Goal: Task Accomplishment & Management: Complete application form

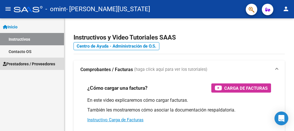
click at [29, 65] on span "Prestadores / Proveedores" at bounding box center [29, 64] width 52 height 6
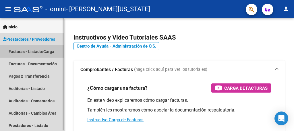
click at [37, 51] on link "Facturas - Listado/Carga" at bounding box center [32, 51] width 64 height 12
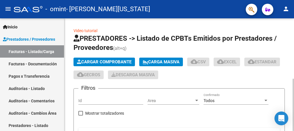
click at [106, 62] on span "Cargar Comprobante" at bounding box center [104, 61] width 55 height 5
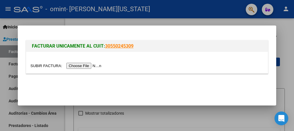
click at [99, 65] on input "file" at bounding box center [66, 66] width 73 height 6
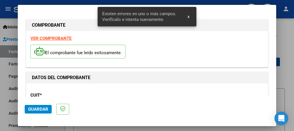
scroll to position [146, 0]
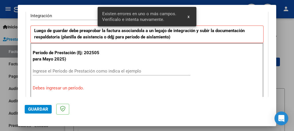
click at [92, 71] on input "Ingrese el Período de Prestación como indica el ejemplo" at bounding box center [112, 71] width 158 height 5
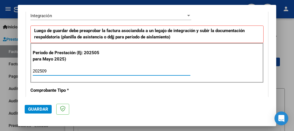
type input "202509"
click at [35, 107] on span "Guardar" at bounding box center [38, 109] width 20 height 5
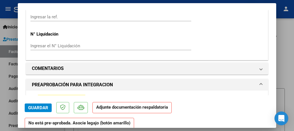
scroll to position [522, 0]
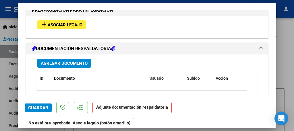
click at [62, 22] on span "Asociar Legajo" at bounding box center [65, 24] width 35 height 5
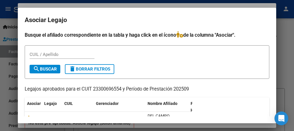
scroll to position [11, 0]
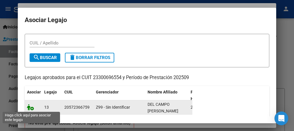
click at [32, 109] on icon at bounding box center [30, 107] width 7 height 6
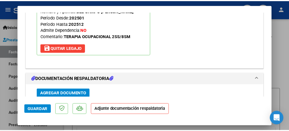
scroll to position [595, 0]
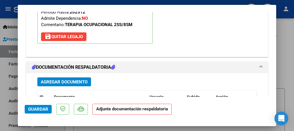
click at [72, 80] on span "Agregar Documento" at bounding box center [64, 82] width 47 height 5
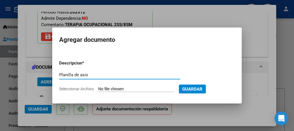
type input "Planilla de asistencia"
click at [115, 89] on input "Seleccionar Archivo" at bounding box center [136, 89] width 76 height 5
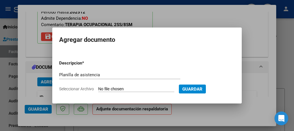
type input "C:\fakepath\Planilla Del Campo sept to.pdf"
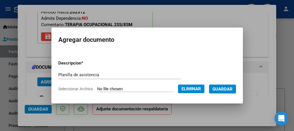
click at [218, 91] on span "Guardar" at bounding box center [222, 89] width 20 height 5
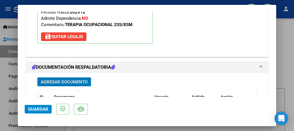
click at [39, 109] on span "Guardar" at bounding box center [38, 109] width 20 height 5
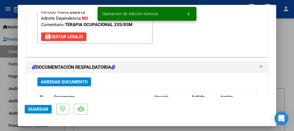
click at [5, 97] on div at bounding box center [147, 65] width 294 height 131
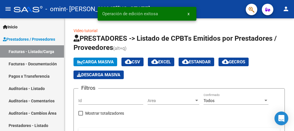
click at [287, 7] on mat-icon "person" at bounding box center [286, 8] width 7 height 7
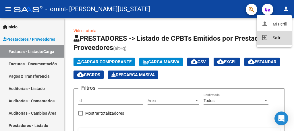
click at [277, 38] on button "exit_to_app Salir" at bounding box center [274, 38] width 35 height 14
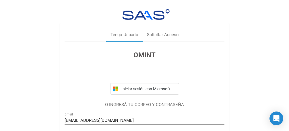
scroll to position [34, 0]
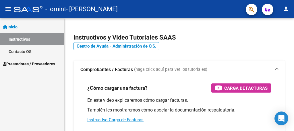
click at [53, 64] on span "Prestadores / Proveedores" at bounding box center [29, 64] width 52 height 6
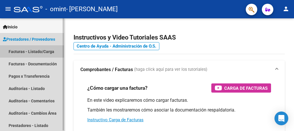
click at [40, 50] on link "Facturas - Listado/Carga" at bounding box center [32, 51] width 64 height 12
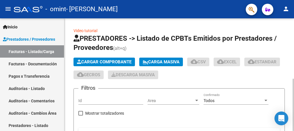
click at [102, 62] on span "Cargar Comprobante" at bounding box center [104, 61] width 55 height 5
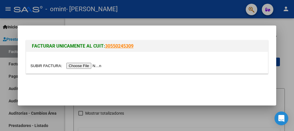
click at [88, 65] on input "file" at bounding box center [66, 66] width 73 height 6
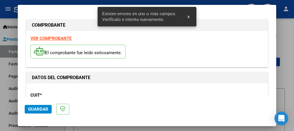
scroll to position [146, 0]
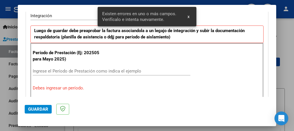
click at [93, 71] on input "Ingrese el Período de Prestación como indica el ejemplo" at bounding box center [112, 71] width 158 height 5
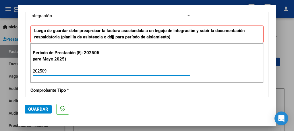
type input "202509"
click at [39, 109] on span "Guardar" at bounding box center [38, 109] width 20 height 5
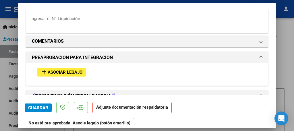
scroll to position [482, 0]
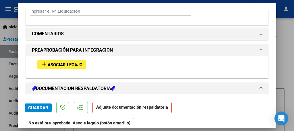
click at [67, 62] on span "Asociar Legajo" at bounding box center [65, 64] width 35 height 5
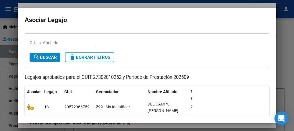
scroll to position [23, 0]
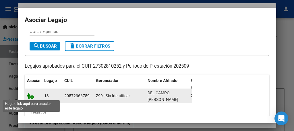
click at [32, 97] on icon at bounding box center [30, 96] width 7 height 6
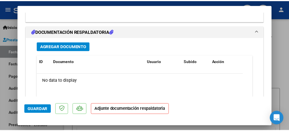
scroll to position [624, 0]
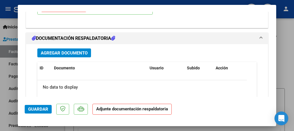
click at [73, 51] on span "Agregar Documento" at bounding box center [64, 53] width 47 height 5
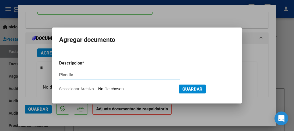
type input "Planilla de asistencia"
click at [103, 90] on input "Seleccionar Archivo" at bounding box center [136, 89] width 76 height 5
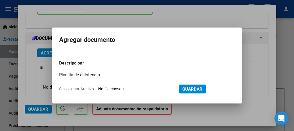
type input "C:\fakepath\Planilla Del Campo sept psp.pdf"
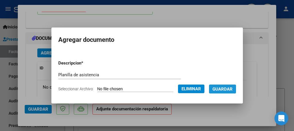
click at [219, 89] on span "Guardar" at bounding box center [222, 89] width 20 height 5
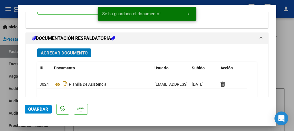
click at [37, 109] on span "Guardar" at bounding box center [38, 109] width 20 height 5
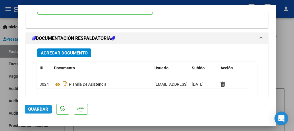
click at [43, 111] on span "Guardar" at bounding box center [38, 109] width 20 height 5
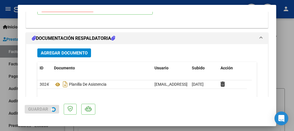
click at [9, 95] on div at bounding box center [147, 65] width 294 height 131
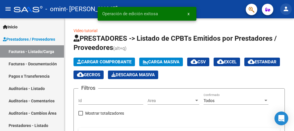
click at [286, 11] on mat-icon "person" at bounding box center [286, 8] width 7 height 7
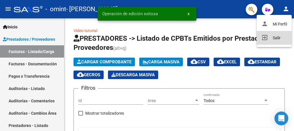
click at [278, 40] on button "exit_to_app Salir" at bounding box center [274, 38] width 35 height 14
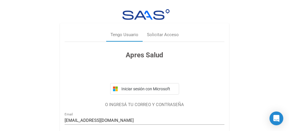
scroll to position [34, 0]
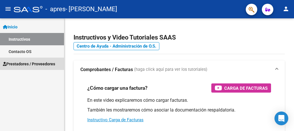
click at [51, 65] on span "Prestadores / Proveedores" at bounding box center [29, 64] width 52 height 6
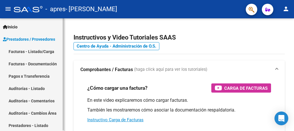
click at [47, 53] on link "Facturas - Listado/Carga" at bounding box center [32, 51] width 64 height 12
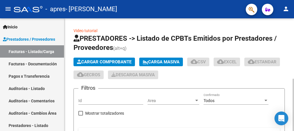
click at [114, 61] on span "Cargar Comprobante" at bounding box center [104, 61] width 55 height 5
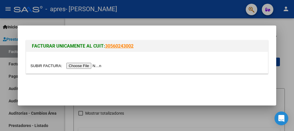
click at [95, 65] on input "file" at bounding box center [66, 66] width 73 height 6
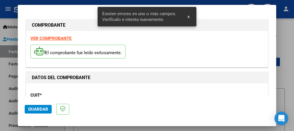
scroll to position [146, 0]
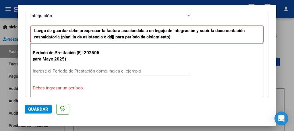
click at [105, 71] on input "Ingrese el Período de Prestación como indica el ejemplo" at bounding box center [112, 71] width 158 height 5
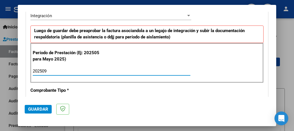
type input "202509"
click at [35, 111] on span "Guardar" at bounding box center [38, 109] width 20 height 5
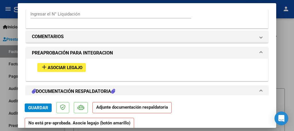
scroll to position [505, 0]
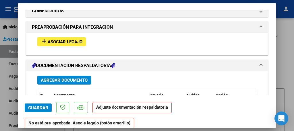
click at [69, 39] on span "Asociar Legajo" at bounding box center [65, 41] width 35 height 5
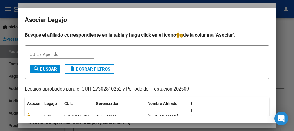
scroll to position [23, 0]
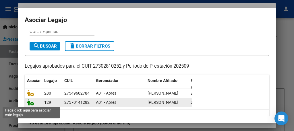
click at [32, 104] on icon at bounding box center [30, 102] width 7 height 6
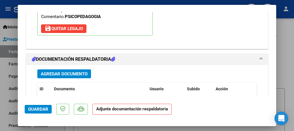
scroll to position [624, 0]
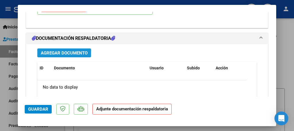
click at [68, 51] on span "Agregar Documento" at bounding box center [64, 53] width 47 height 5
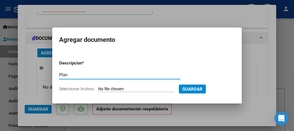
type input "Planilla de asistencia"
click at [114, 89] on input "Seleccionar Archivo" at bounding box center [136, 89] width 76 height 5
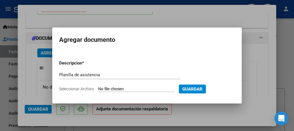
type input "C:\fakepath\Planilla [PERSON_NAME] sept psp.pdf"
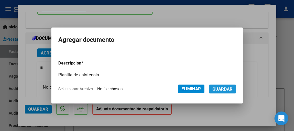
click at [227, 88] on span "Guardar" at bounding box center [222, 89] width 20 height 5
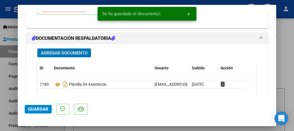
click at [36, 109] on span "Guardar" at bounding box center [38, 109] width 20 height 5
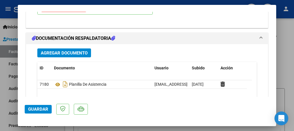
click at [36, 109] on span "Guardar" at bounding box center [38, 109] width 20 height 5
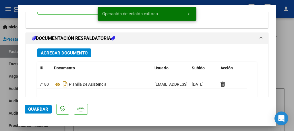
click at [3, 88] on div at bounding box center [147, 65] width 294 height 131
